Goal: Understand process/instructions

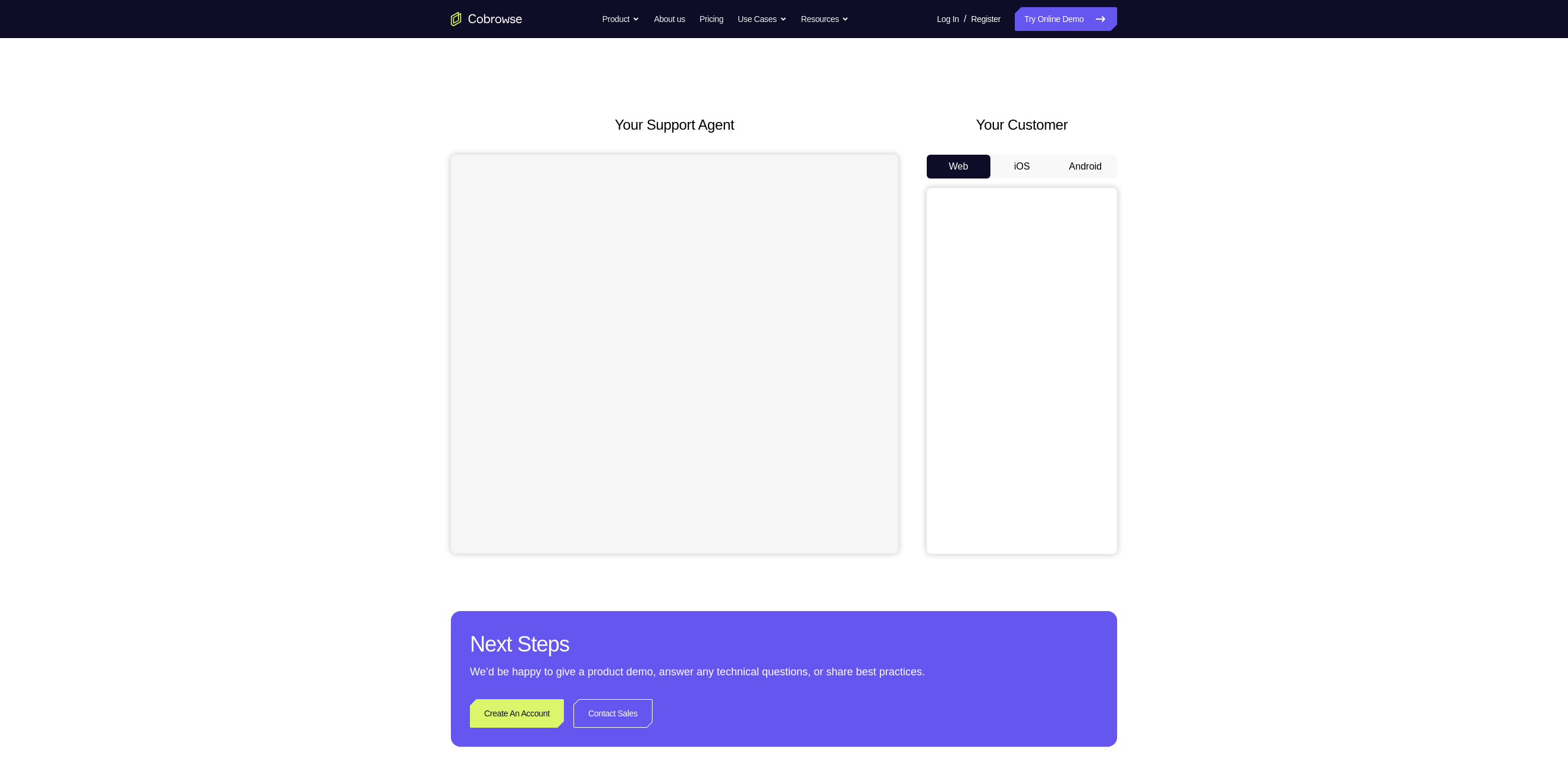
click at [1085, 169] on button "Android" at bounding box center [1085, 166] width 64 height 24
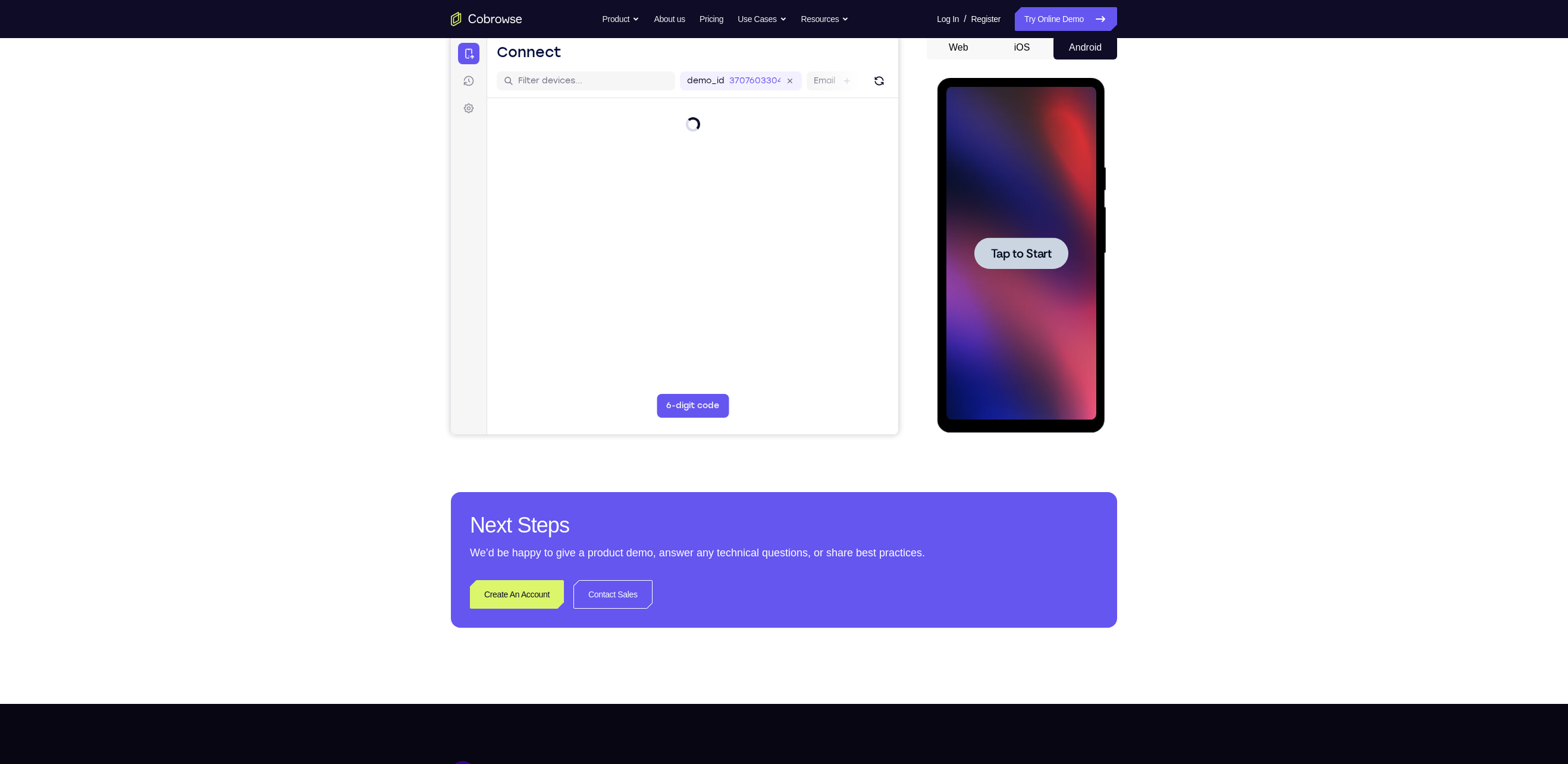
click at [1029, 259] on span "Tap to Start" at bounding box center [1021, 253] width 61 height 12
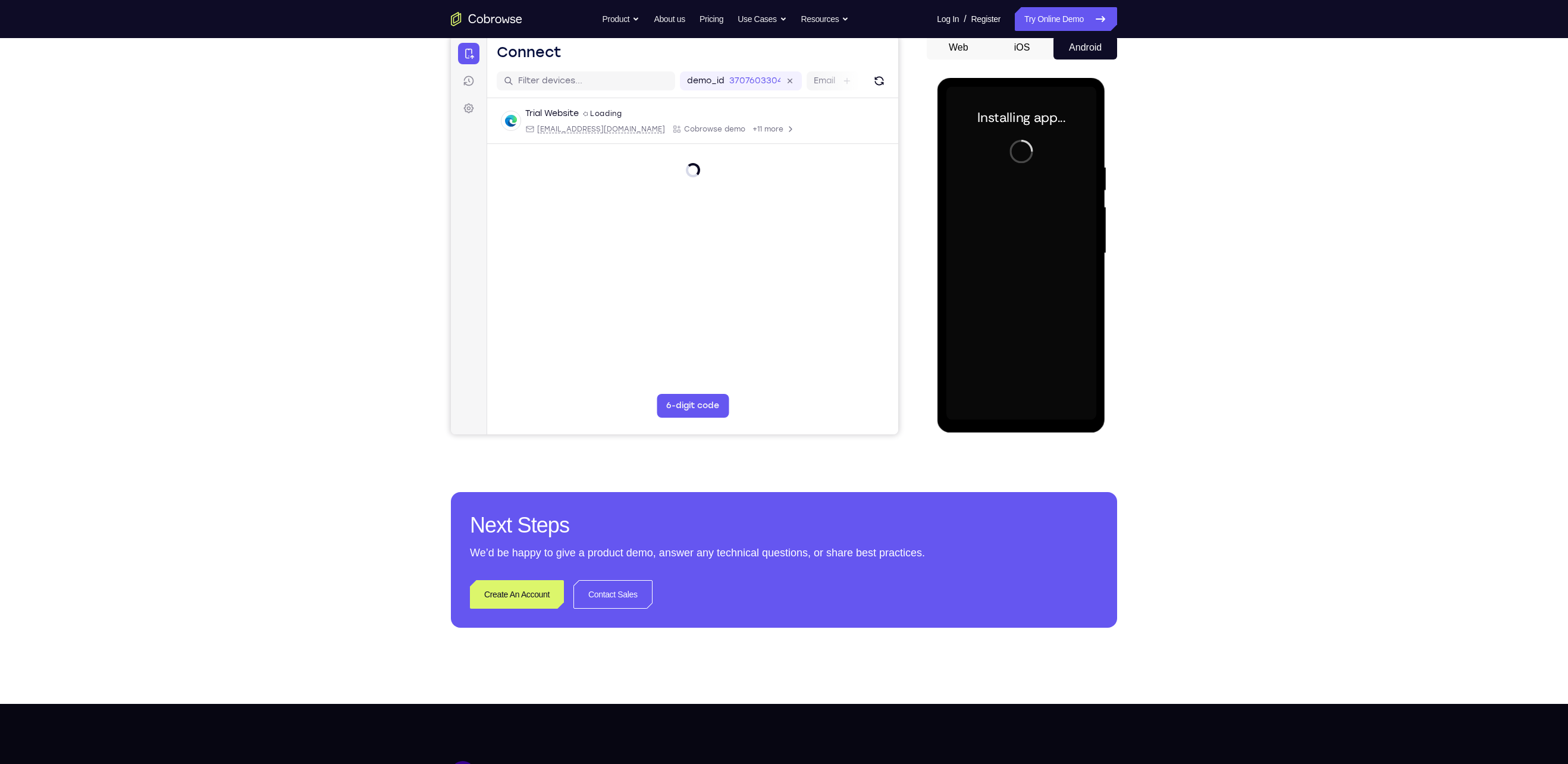
scroll to position [90, 0]
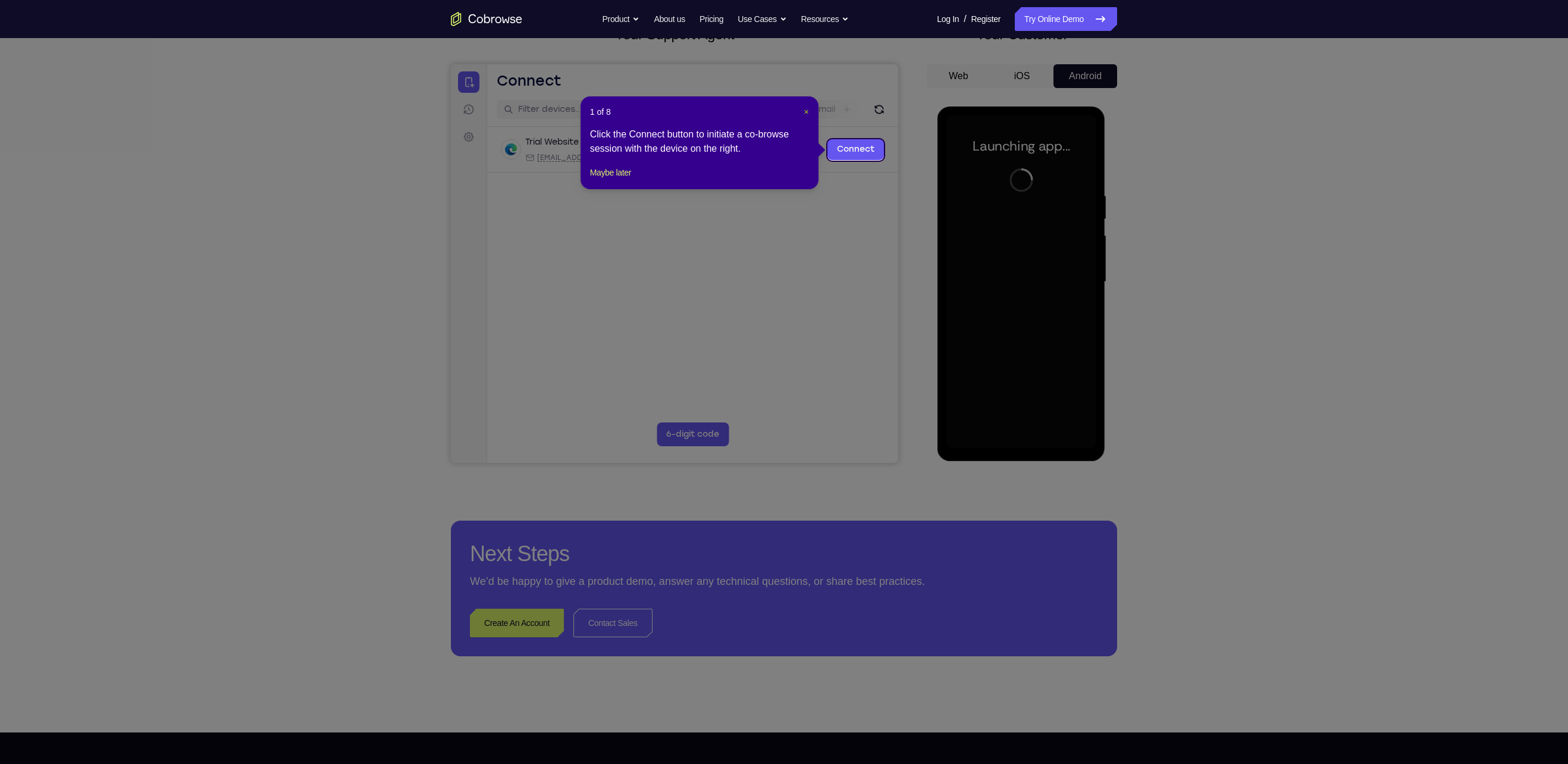
click at [806, 110] on span "×" at bounding box center [806, 111] width 5 height 9
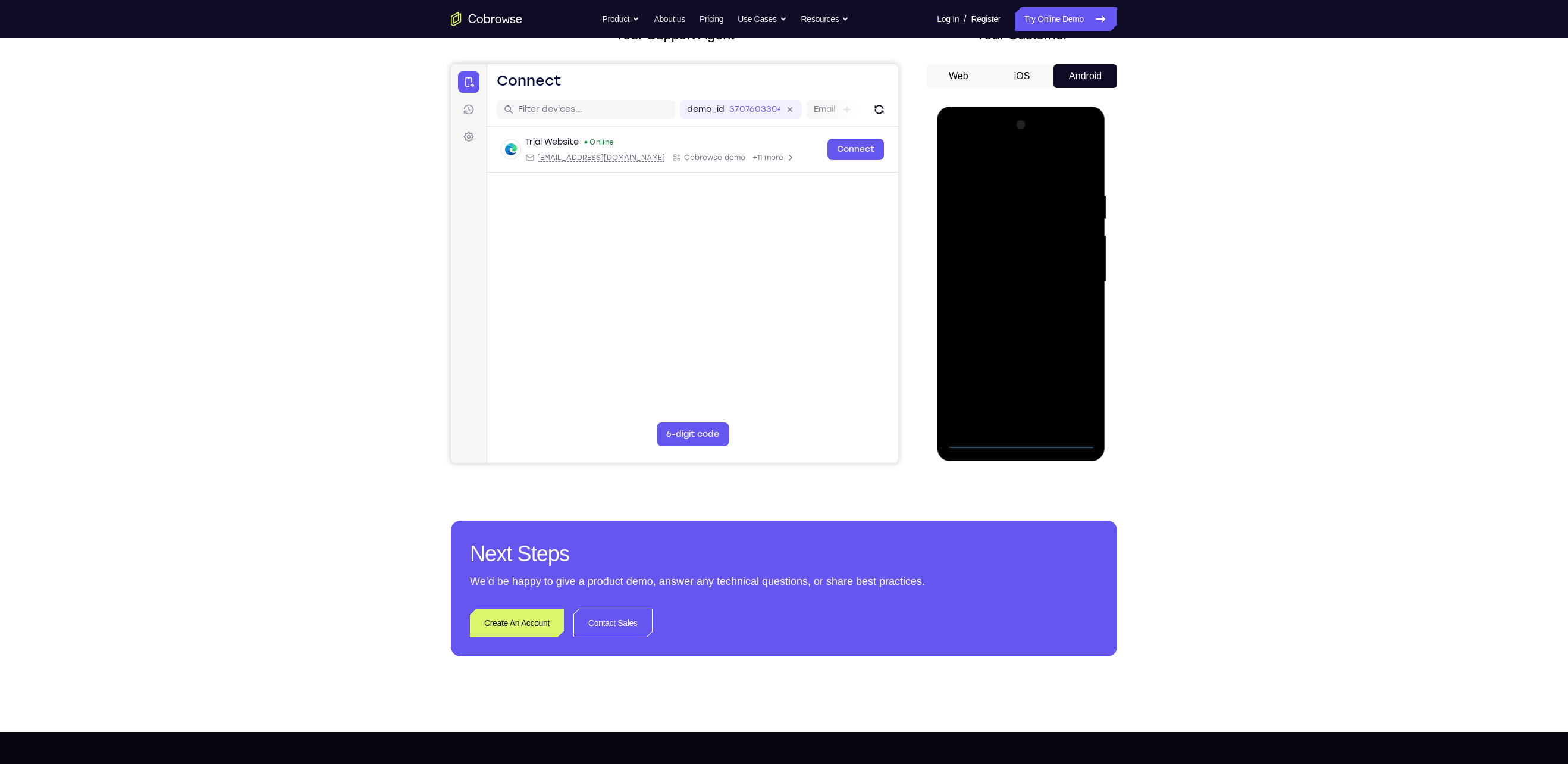
click at [1024, 439] on div at bounding box center [1021, 282] width 150 height 333
click at [1067, 397] on div at bounding box center [1021, 282] width 150 height 333
click at [976, 156] on div at bounding box center [1021, 282] width 150 height 333
click at [1071, 280] on div at bounding box center [1021, 282] width 150 height 333
click at [1010, 305] on div at bounding box center [1021, 282] width 150 height 333
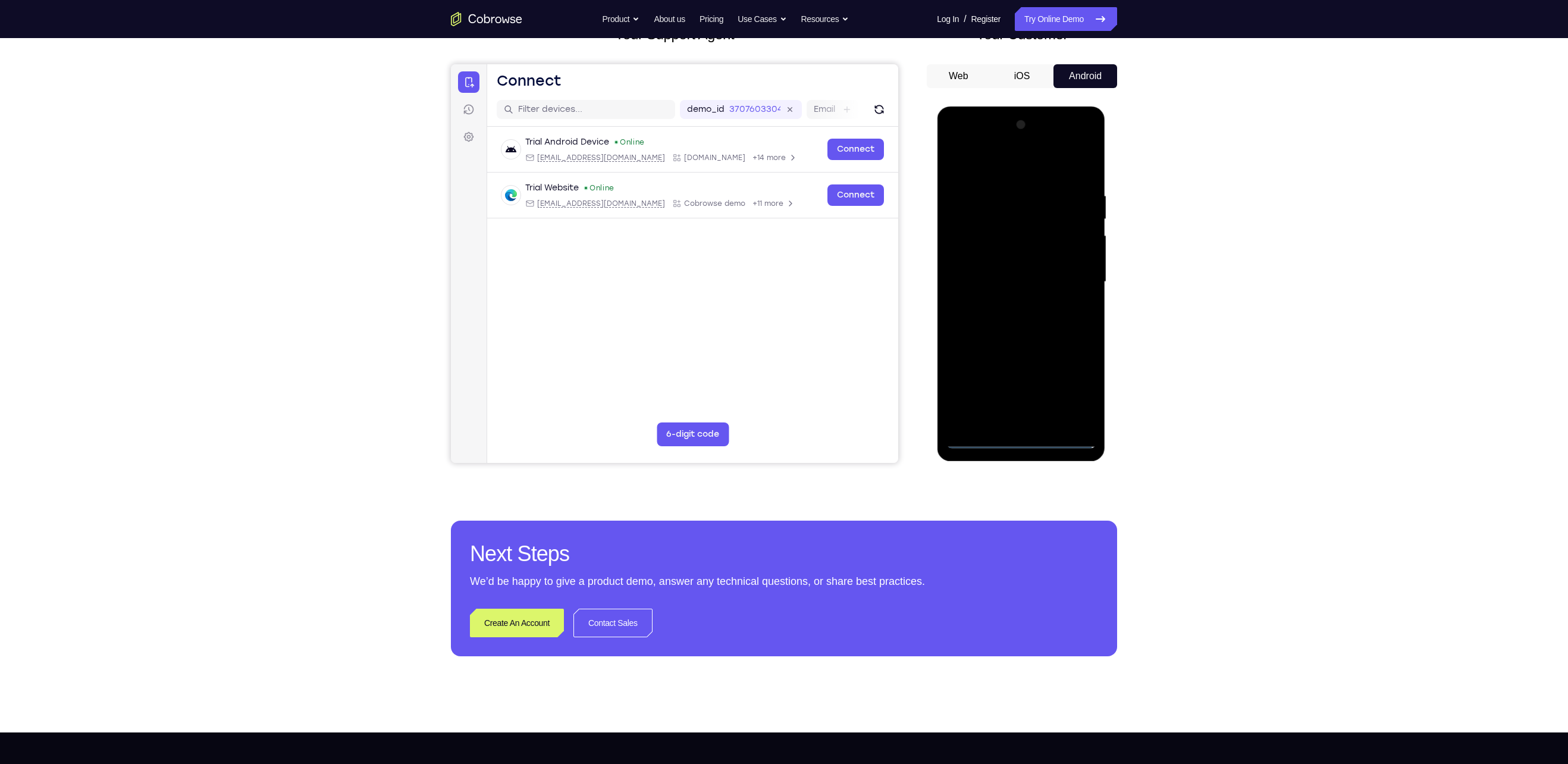
click at [1020, 337] on div at bounding box center [1021, 282] width 150 height 333
click at [1042, 228] on div at bounding box center [1021, 282] width 150 height 333
click at [1027, 267] on div at bounding box center [1021, 282] width 150 height 333
click at [1004, 423] on div at bounding box center [1021, 282] width 150 height 333
click at [1017, 240] on div at bounding box center [1021, 282] width 150 height 333
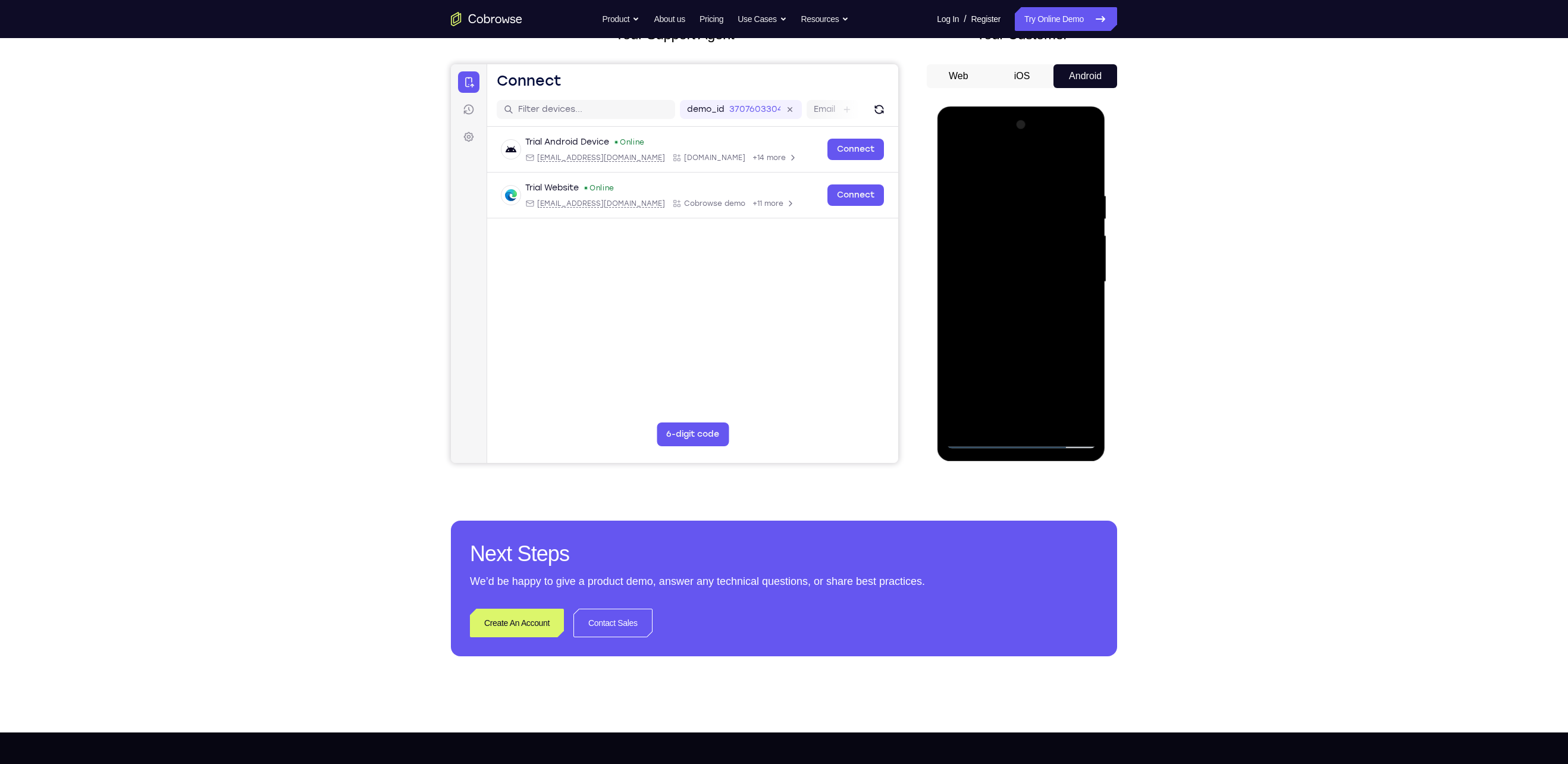
click at [1083, 181] on div at bounding box center [1021, 282] width 150 height 333
click at [1051, 422] on div at bounding box center [1021, 282] width 150 height 333
click at [1001, 346] on div at bounding box center [1021, 282] width 150 height 333
click at [1055, 269] on div at bounding box center [1021, 282] width 150 height 333
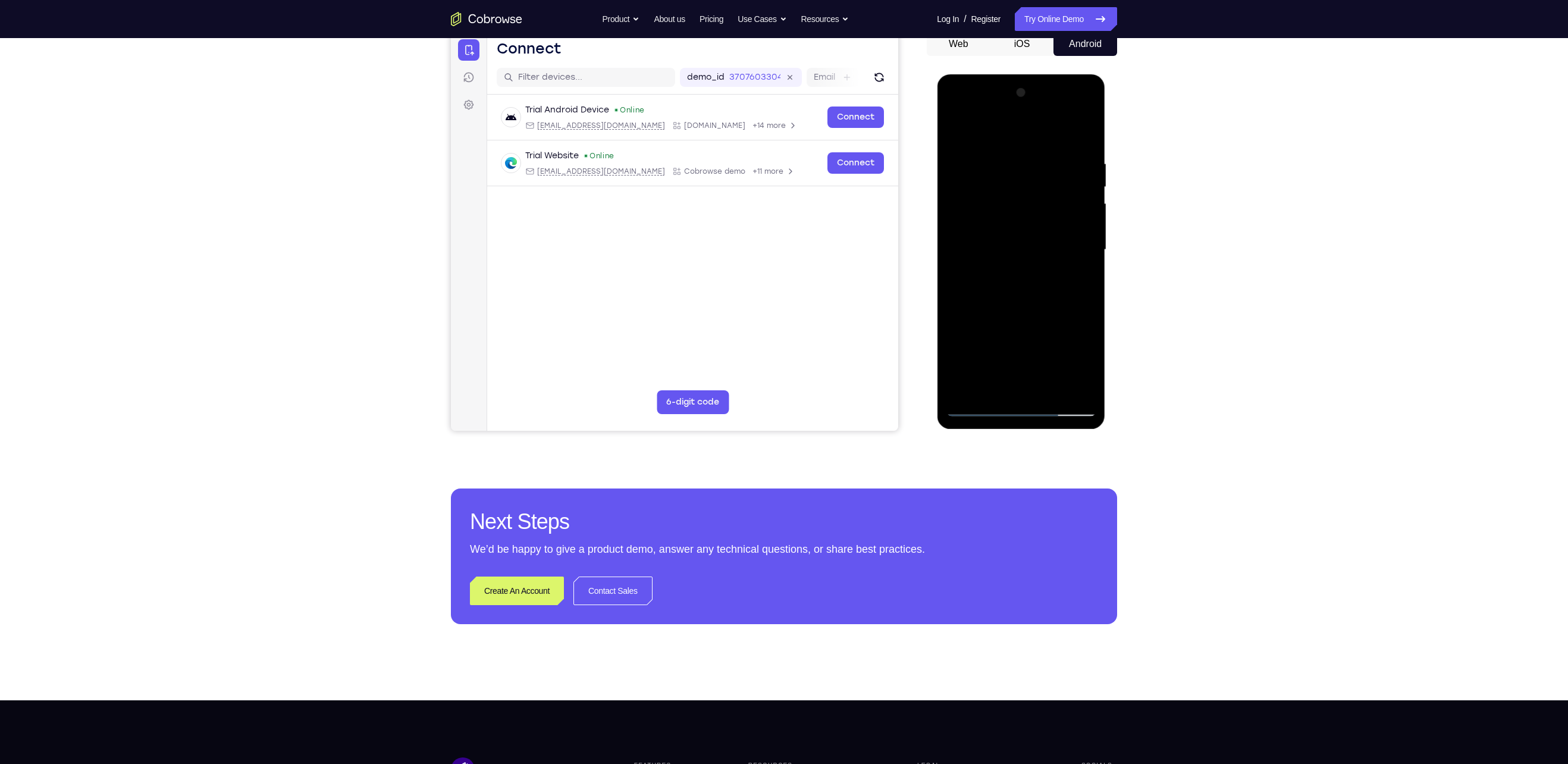
click at [1070, 336] on div at bounding box center [1021, 249] width 150 height 333
click at [1075, 338] on div at bounding box center [1021, 249] width 150 height 333
click at [1085, 365] on div at bounding box center [1021, 249] width 150 height 333
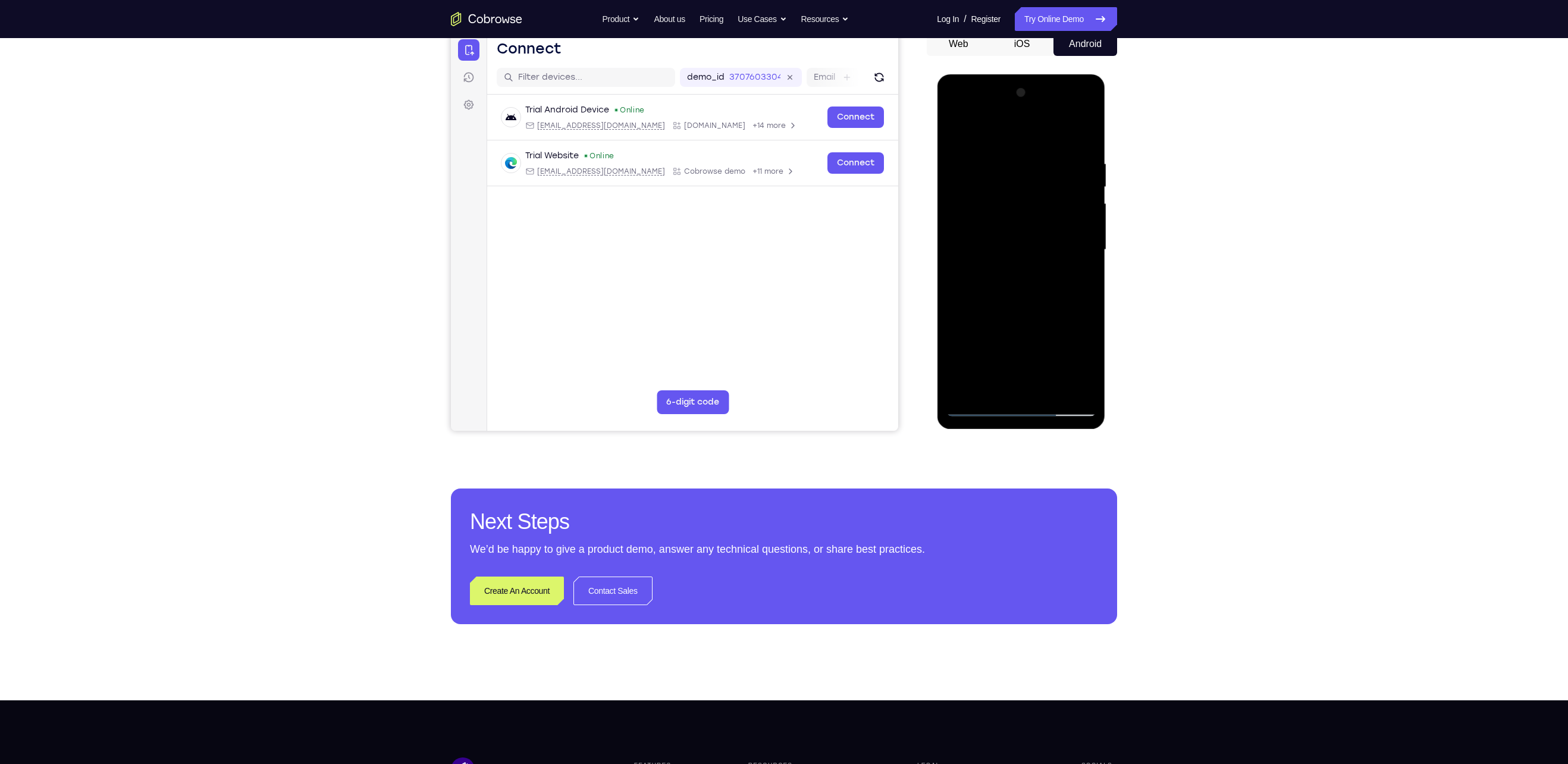
click at [1085, 365] on div at bounding box center [1021, 249] width 150 height 333
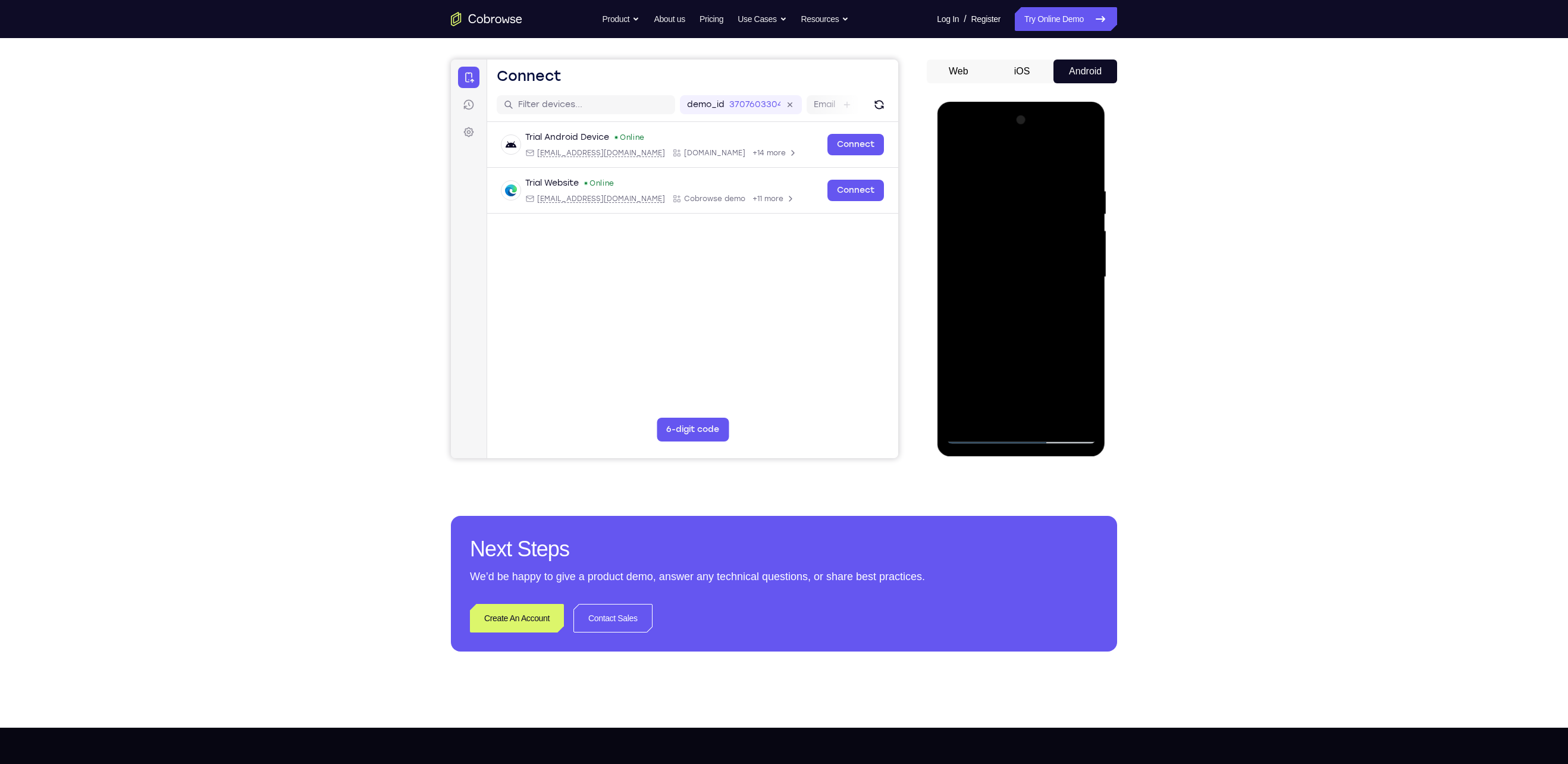
scroll to position [93, 0]
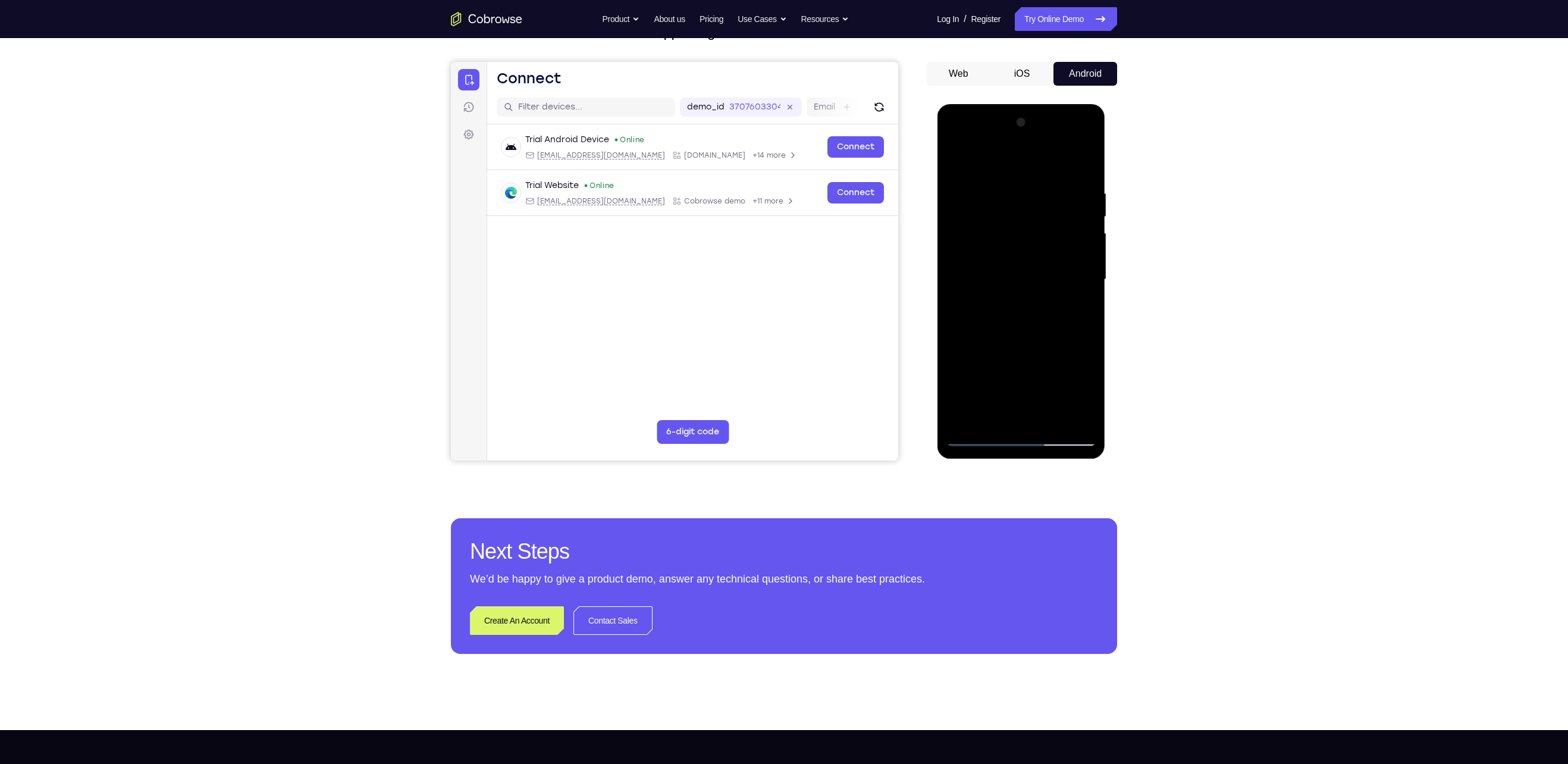
drag, startPoint x: 1066, startPoint y: 227, endPoint x: 1078, endPoint y: 279, distance: 53.4
click at [1078, 279] on div at bounding box center [1021, 279] width 150 height 333
click at [1054, 227] on div at bounding box center [1021, 279] width 150 height 333
click at [1055, 281] on div at bounding box center [1021, 279] width 150 height 333
click at [1084, 392] on div at bounding box center [1021, 279] width 150 height 333
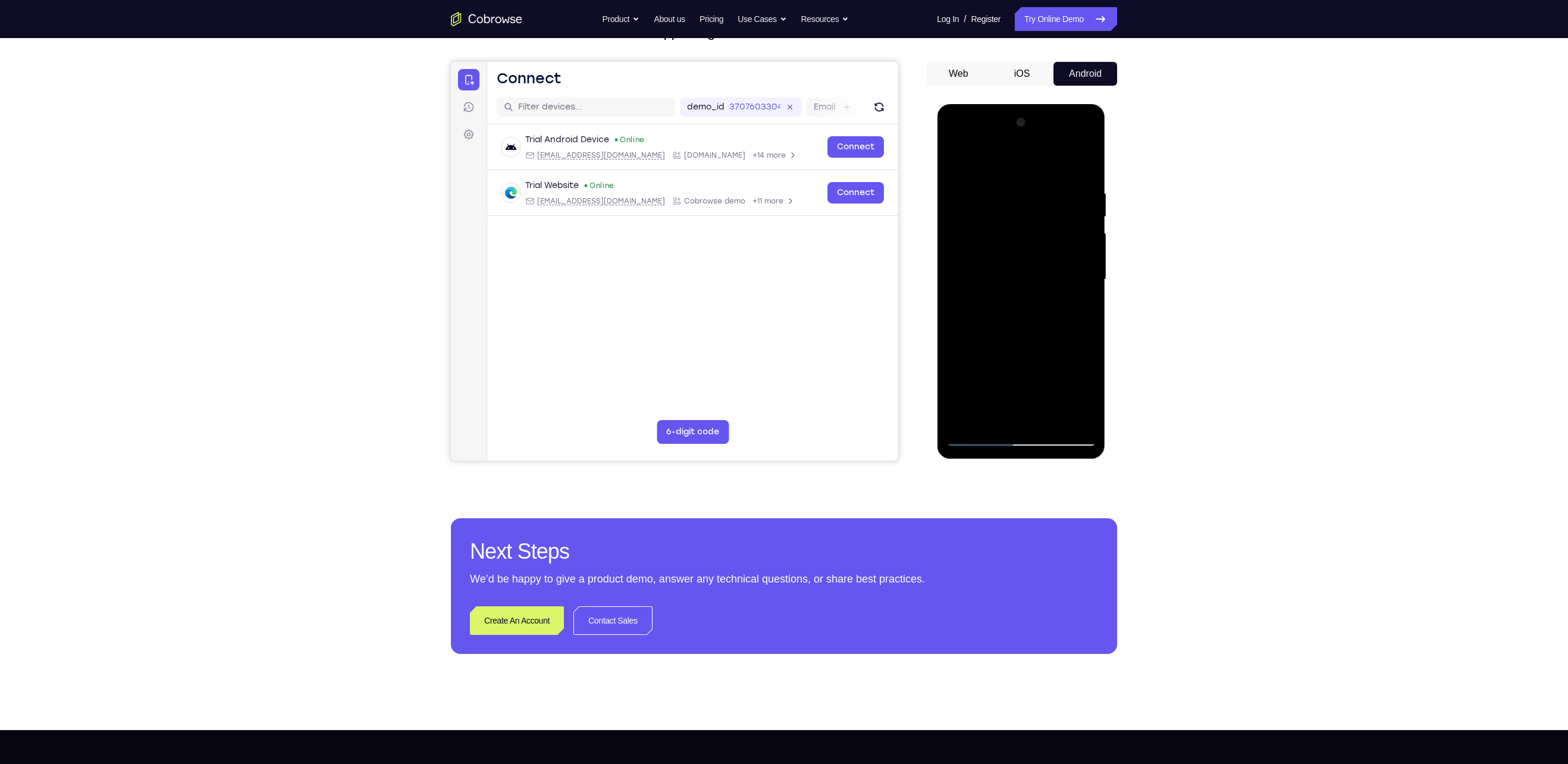
click at [1084, 392] on div at bounding box center [1021, 279] width 150 height 333
click at [1081, 309] on div at bounding box center [1021, 279] width 150 height 333
click at [1082, 396] on div at bounding box center [1021, 279] width 150 height 333
click at [1089, 394] on div at bounding box center [1021, 279] width 150 height 333
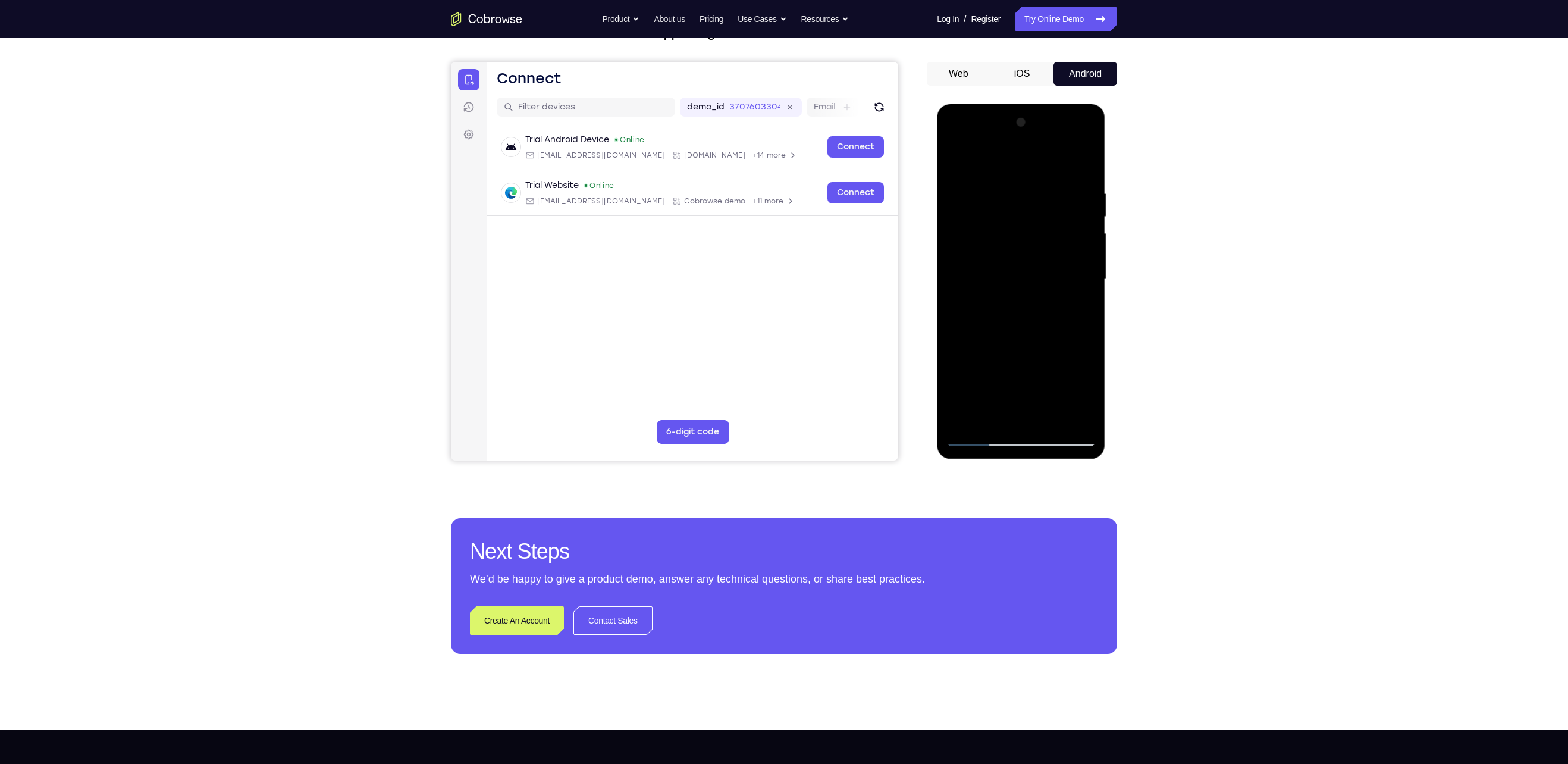
click at [1089, 394] on div at bounding box center [1021, 279] width 150 height 333
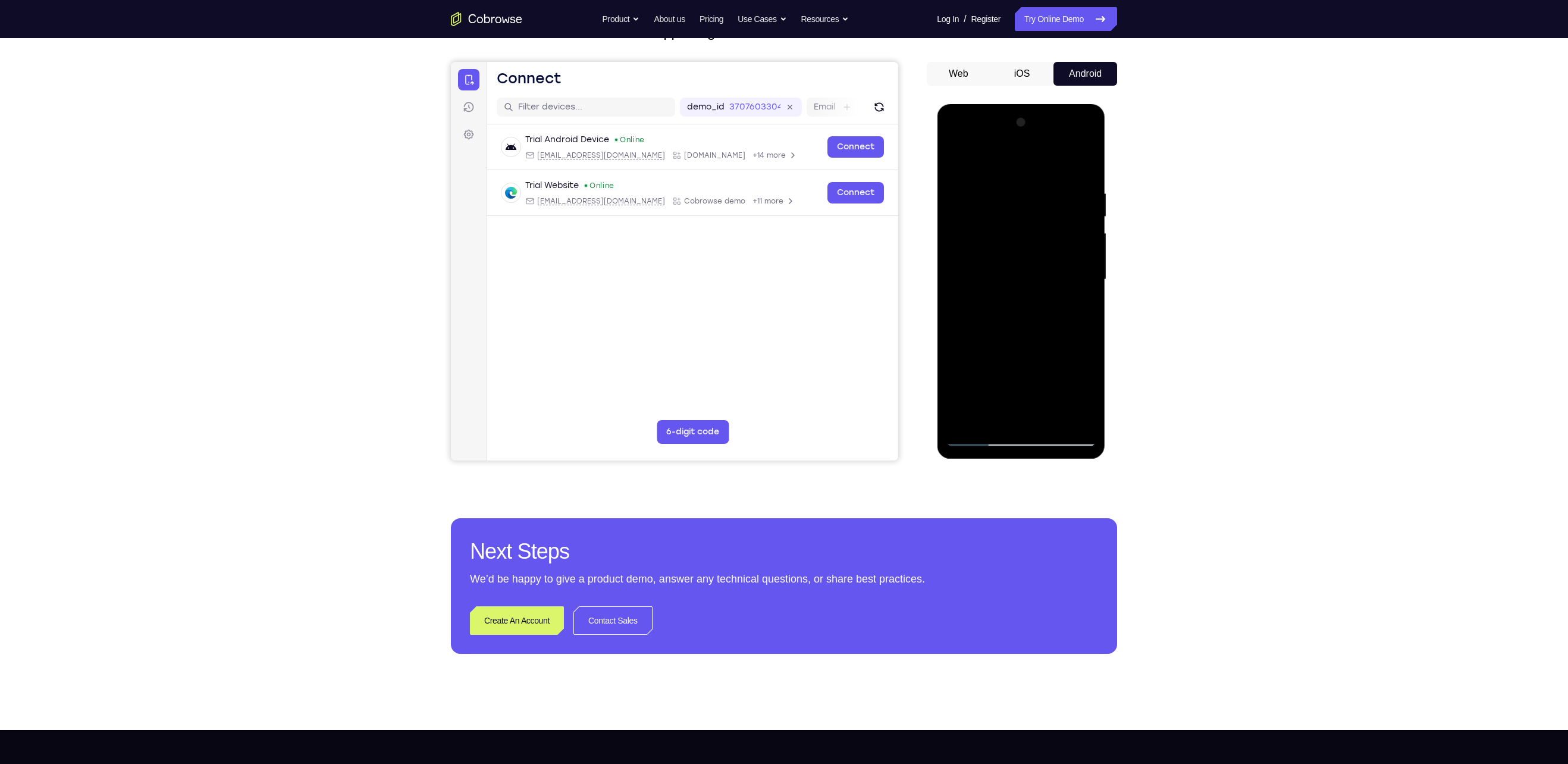
click at [1089, 394] on div at bounding box center [1021, 279] width 150 height 333
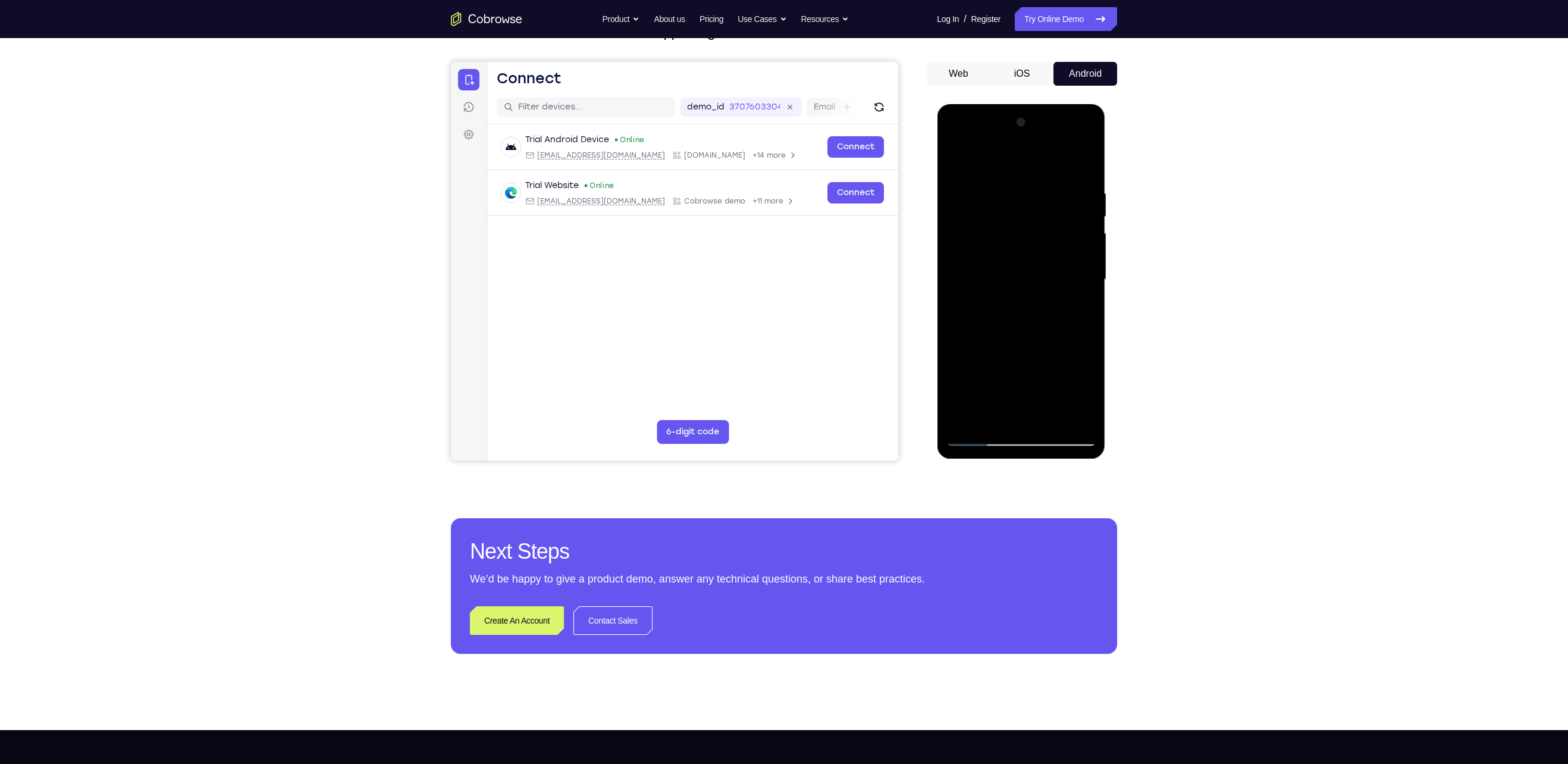
click at [1089, 394] on div at bounding box center [1021, 279] width 150 height 333
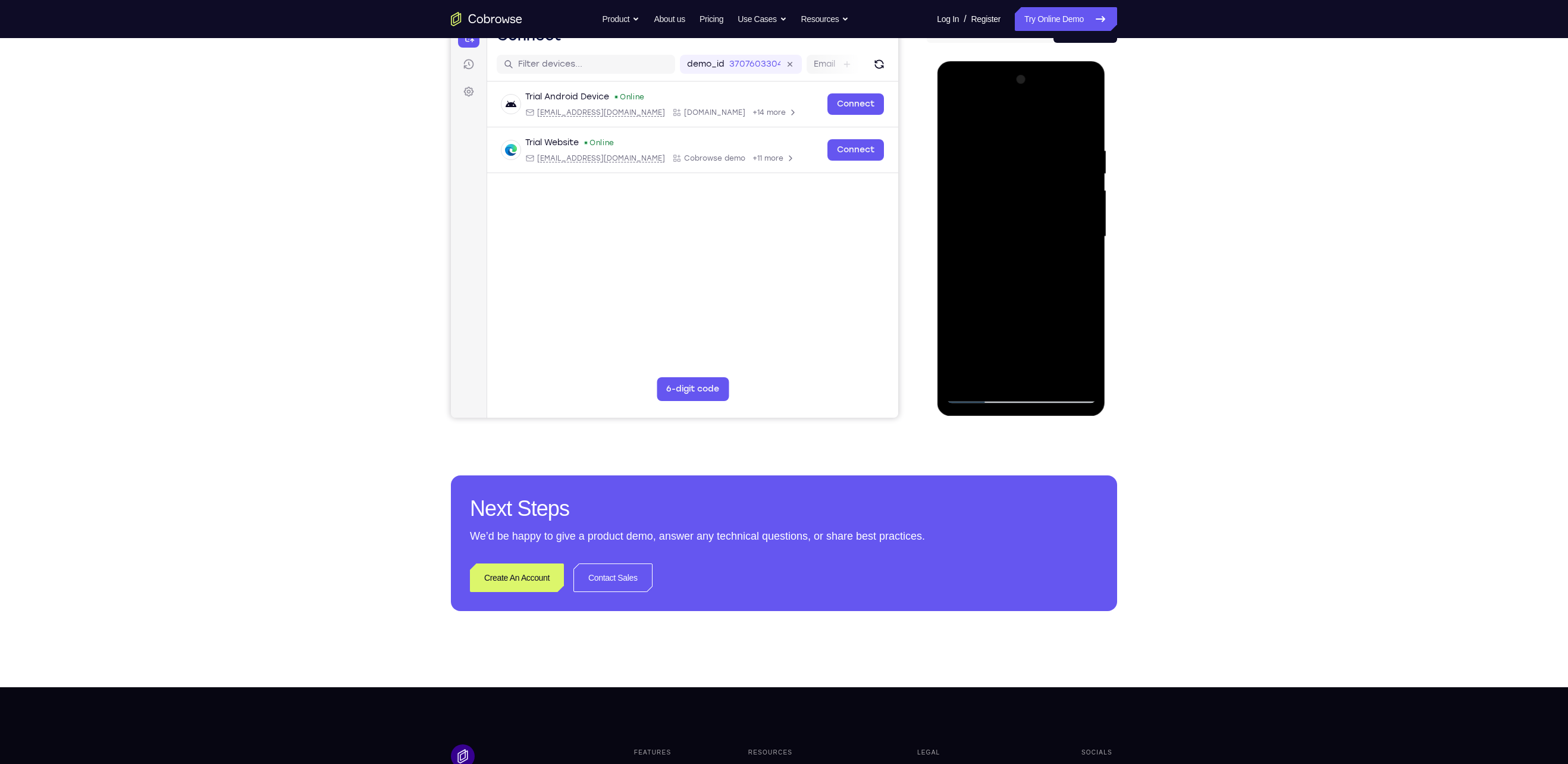
scroll to position [131, 0]
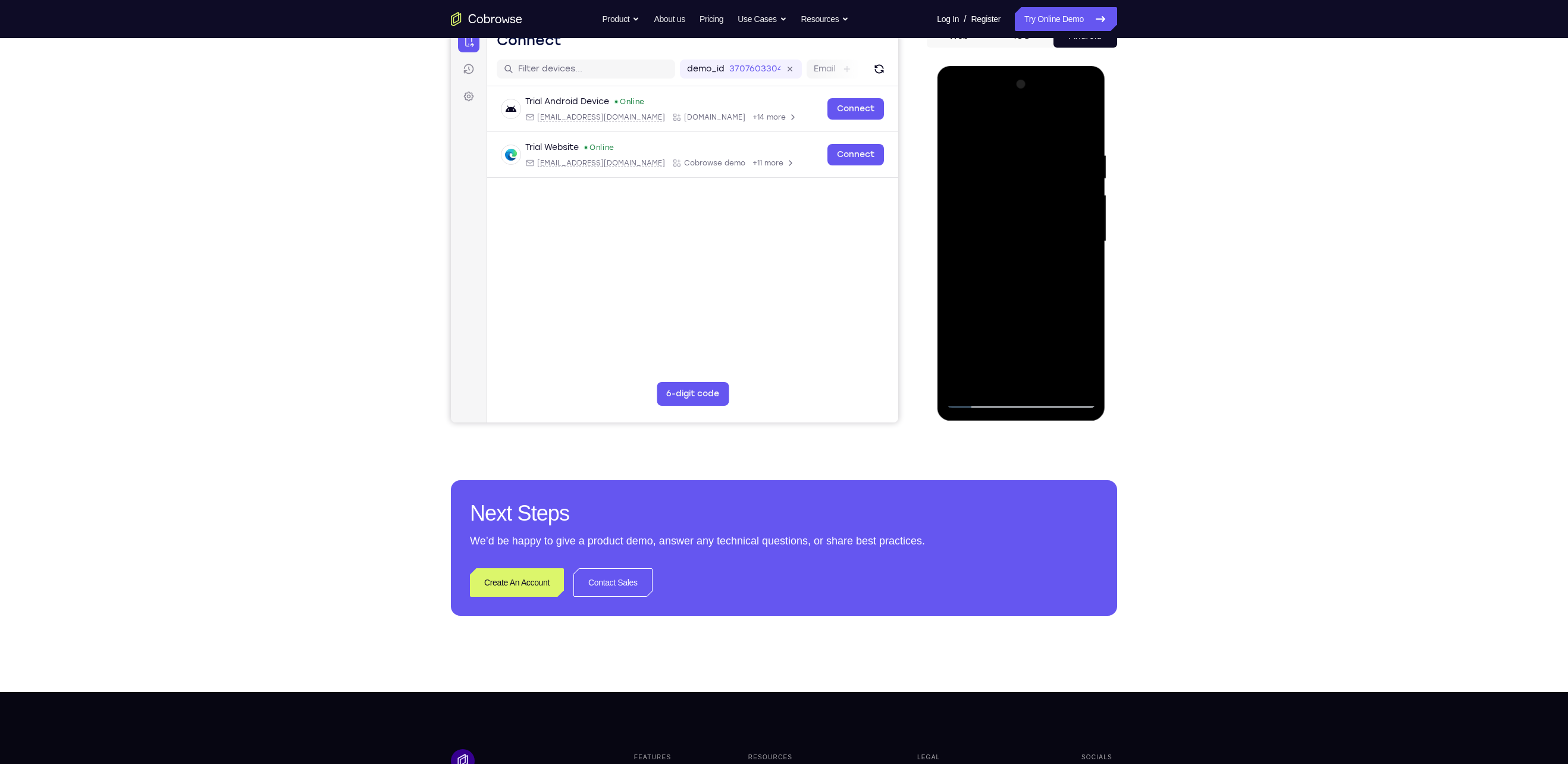
click at [1081, 357] on div at bounding box center [1021, 241] width 150 height 333
click at [1082, 360] on div at bounding box center [1021, 241] width 150 height 333
click at [1082, 272] on div at bounding box center [1021, 241] width 150 height 333
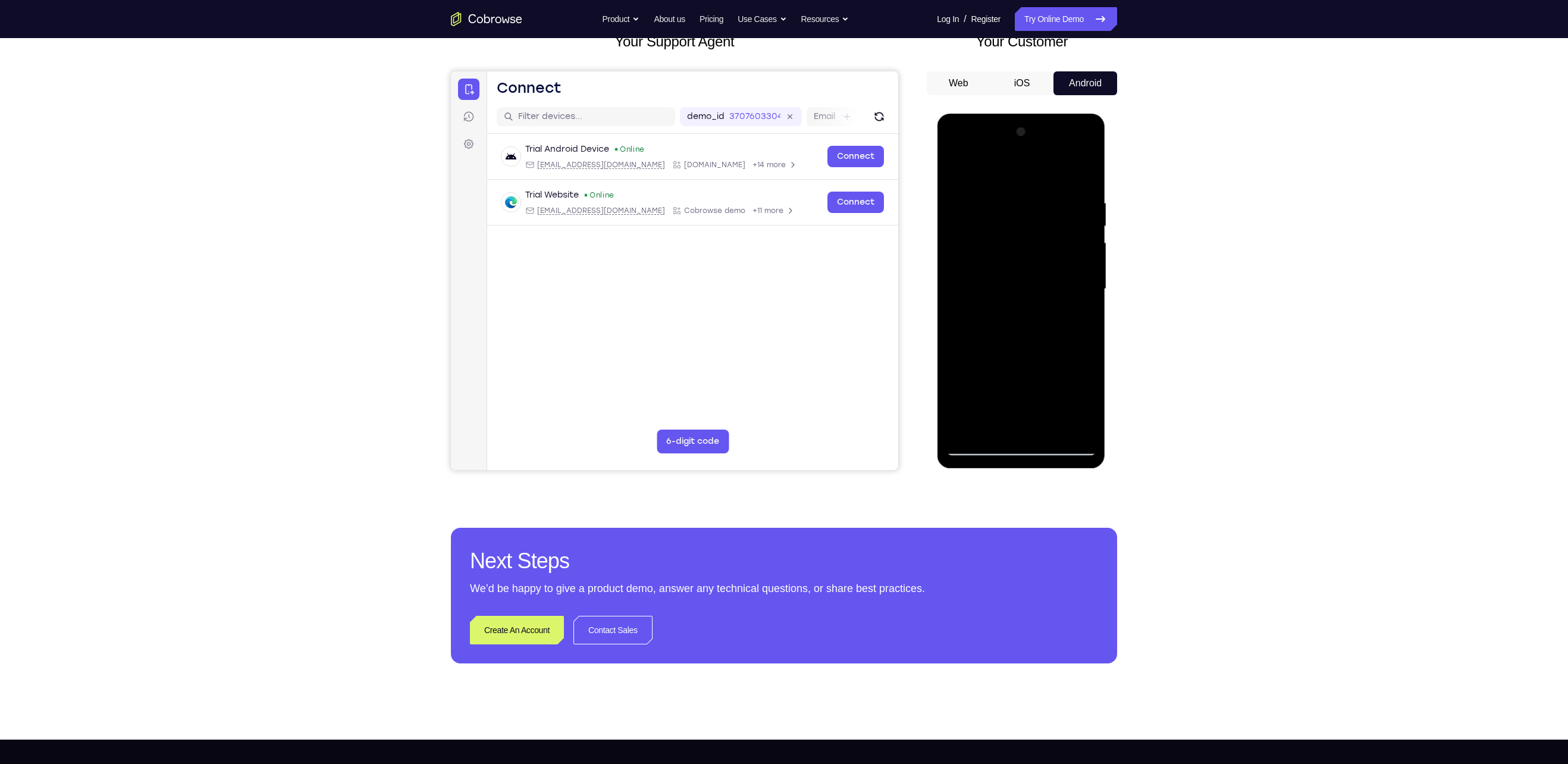
scroll to position [71, 0]
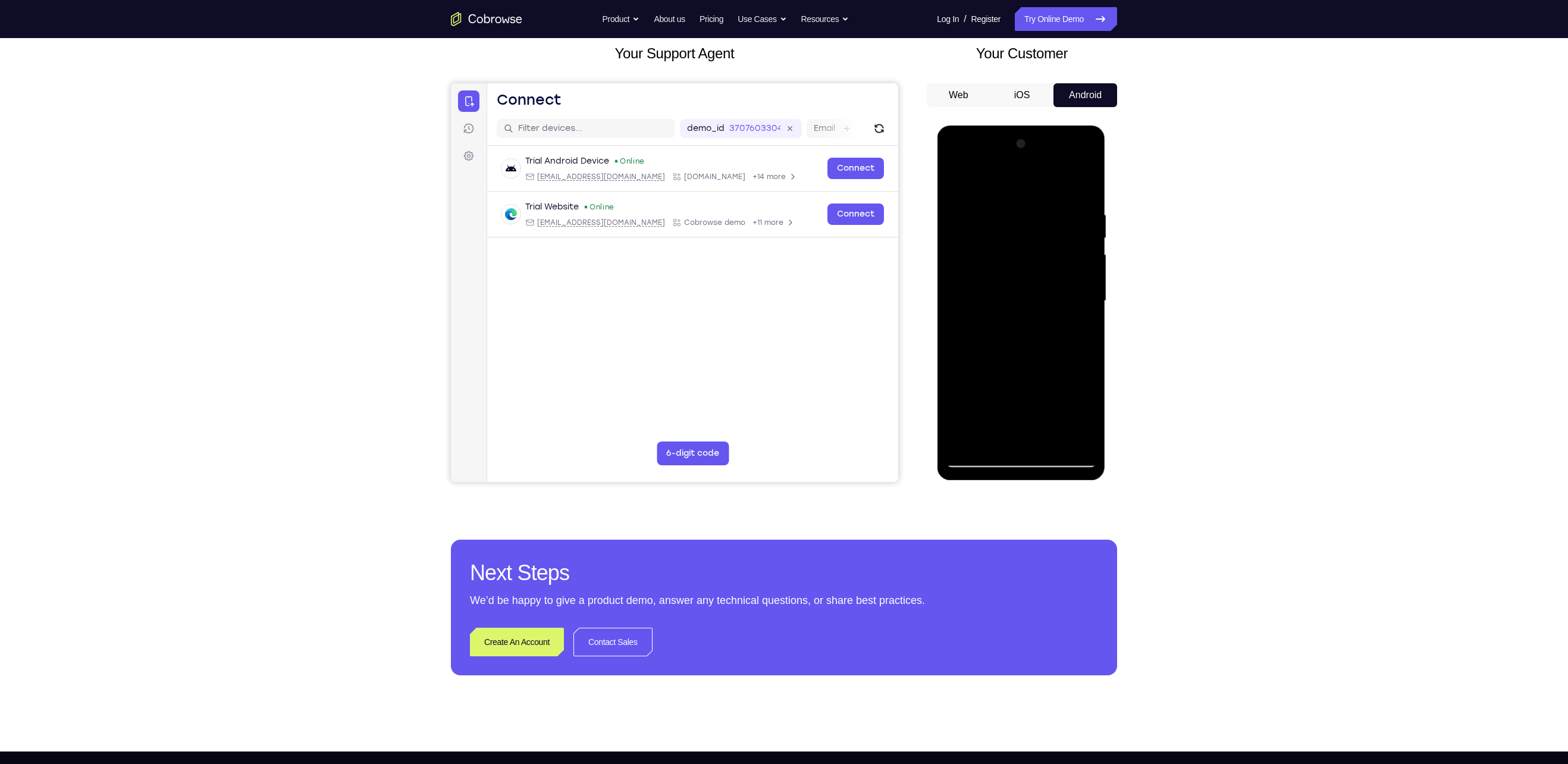
click at [956, 180] on div at bounding box center [1021, 300] width 150 height 333
click at [978, 451] on div at bounding box center [1021, 300] width 150 height 333
